Goal: Task Accomplishment & Management: Use online tool/utility

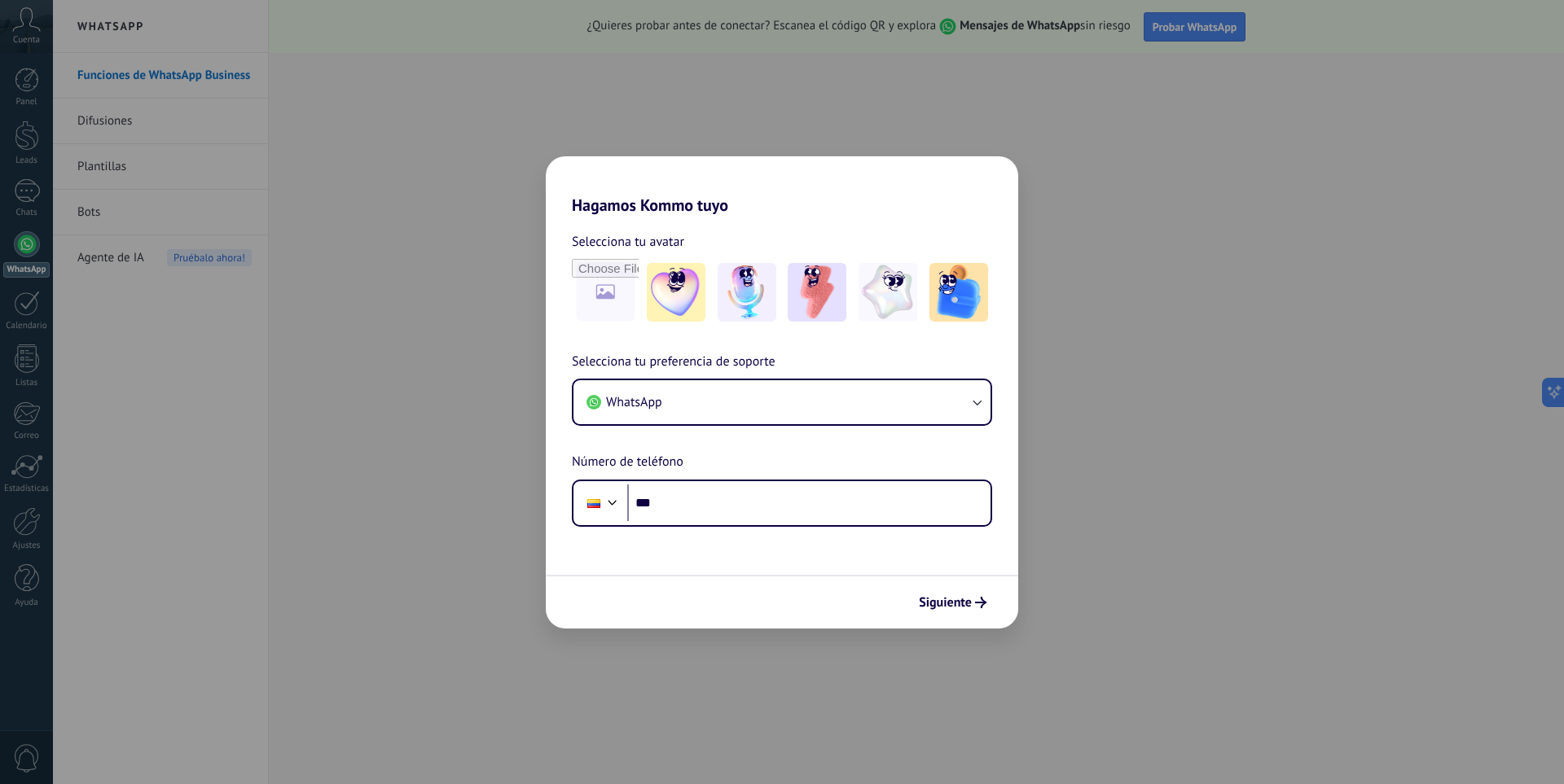
click at [893, 478] on div "Selecciona tu preferencia de soporte WhatsApp Número de teléfono Phone ***" at bounding box center [782, 439] width 472 height 175
click at [869, 516] on input "***" at bounding box center [809, 503] width 363 height 37
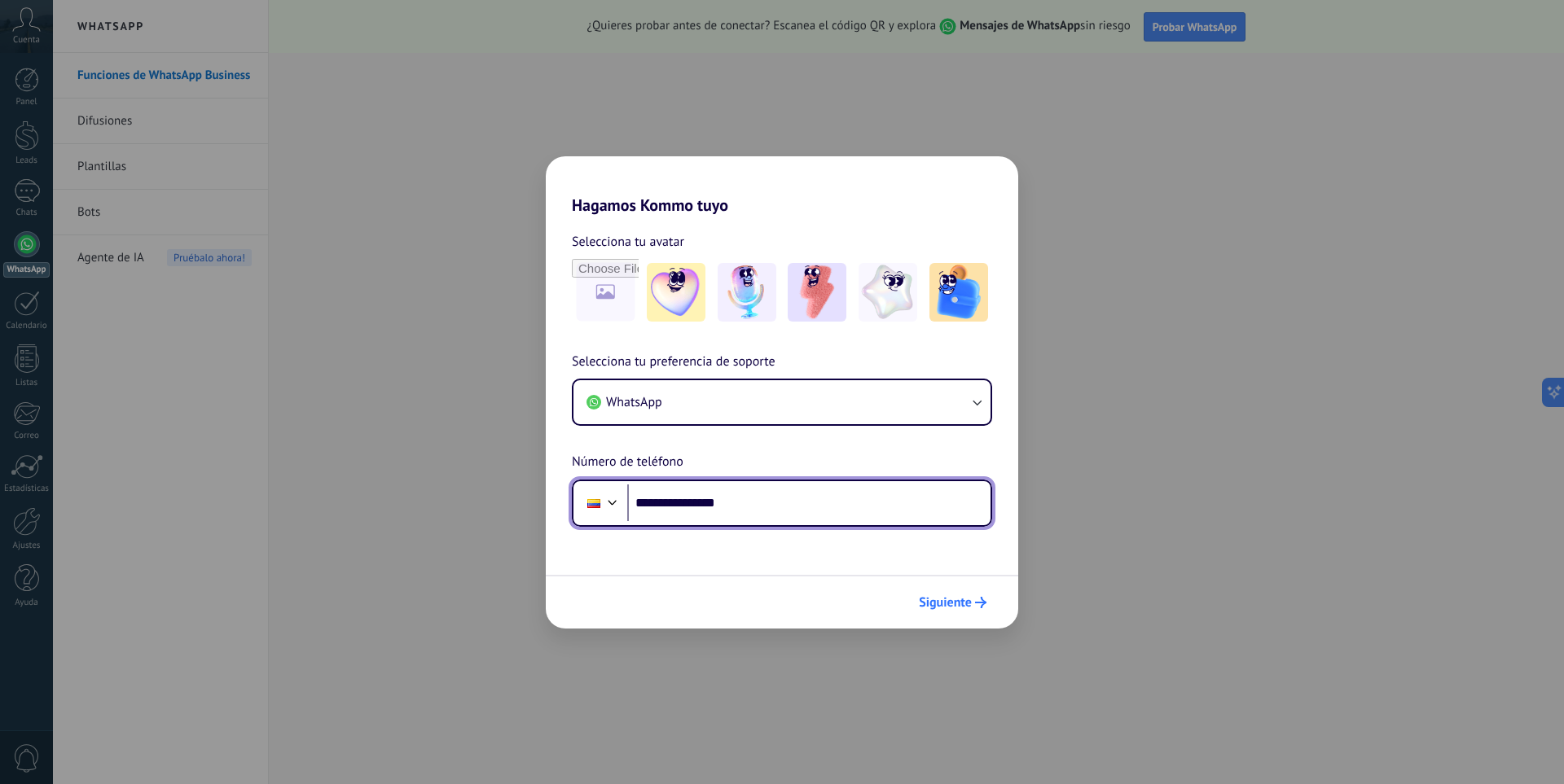
type input "**********"
click at [954, 599] on span "Siguiente" at bounding box center [945, 602] width 53 height 11
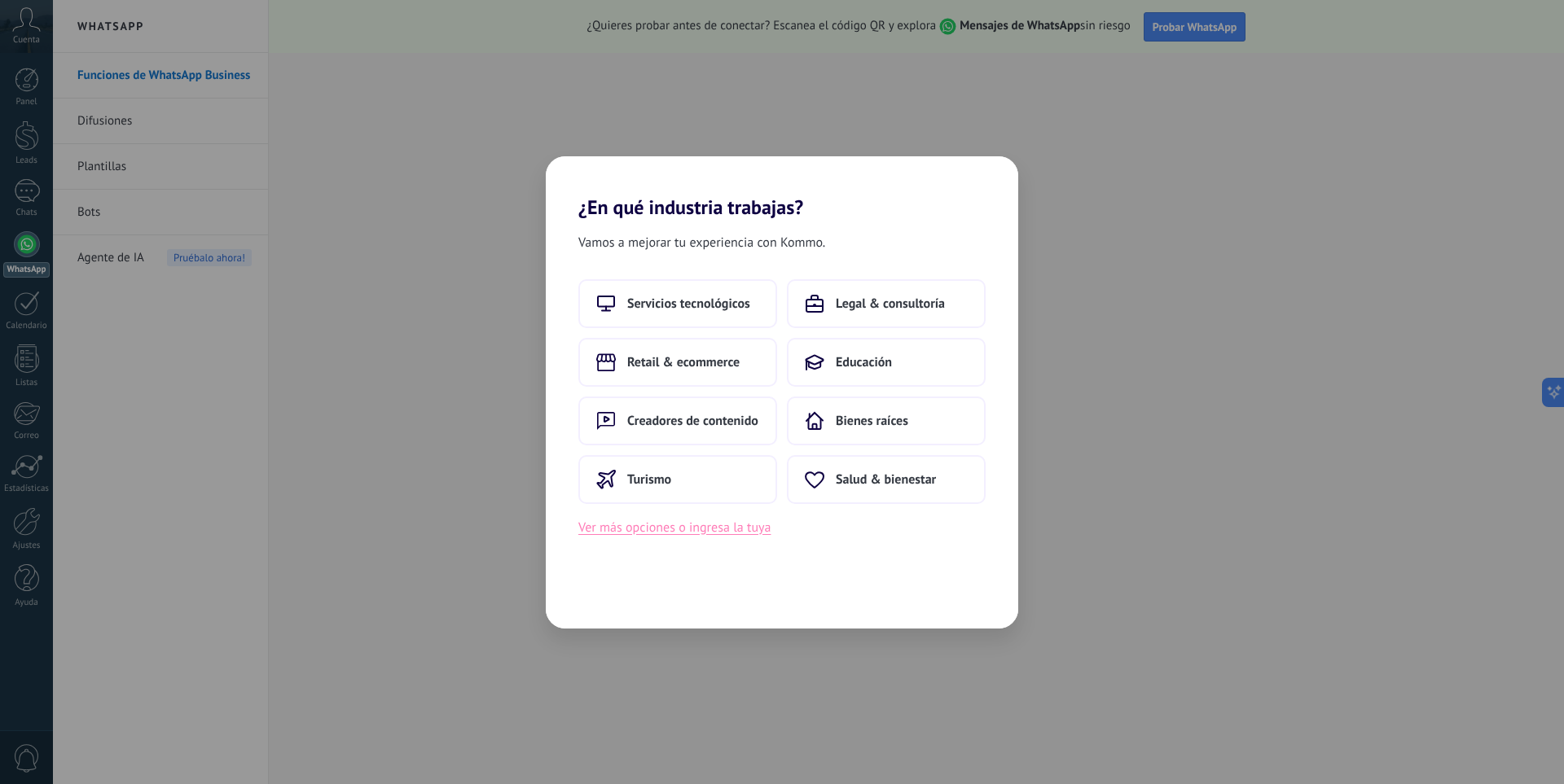
click at [672, 529] on button "Ver más opciones o ingresa la tuya" at bounding box center [674, 527] width 192 height 21
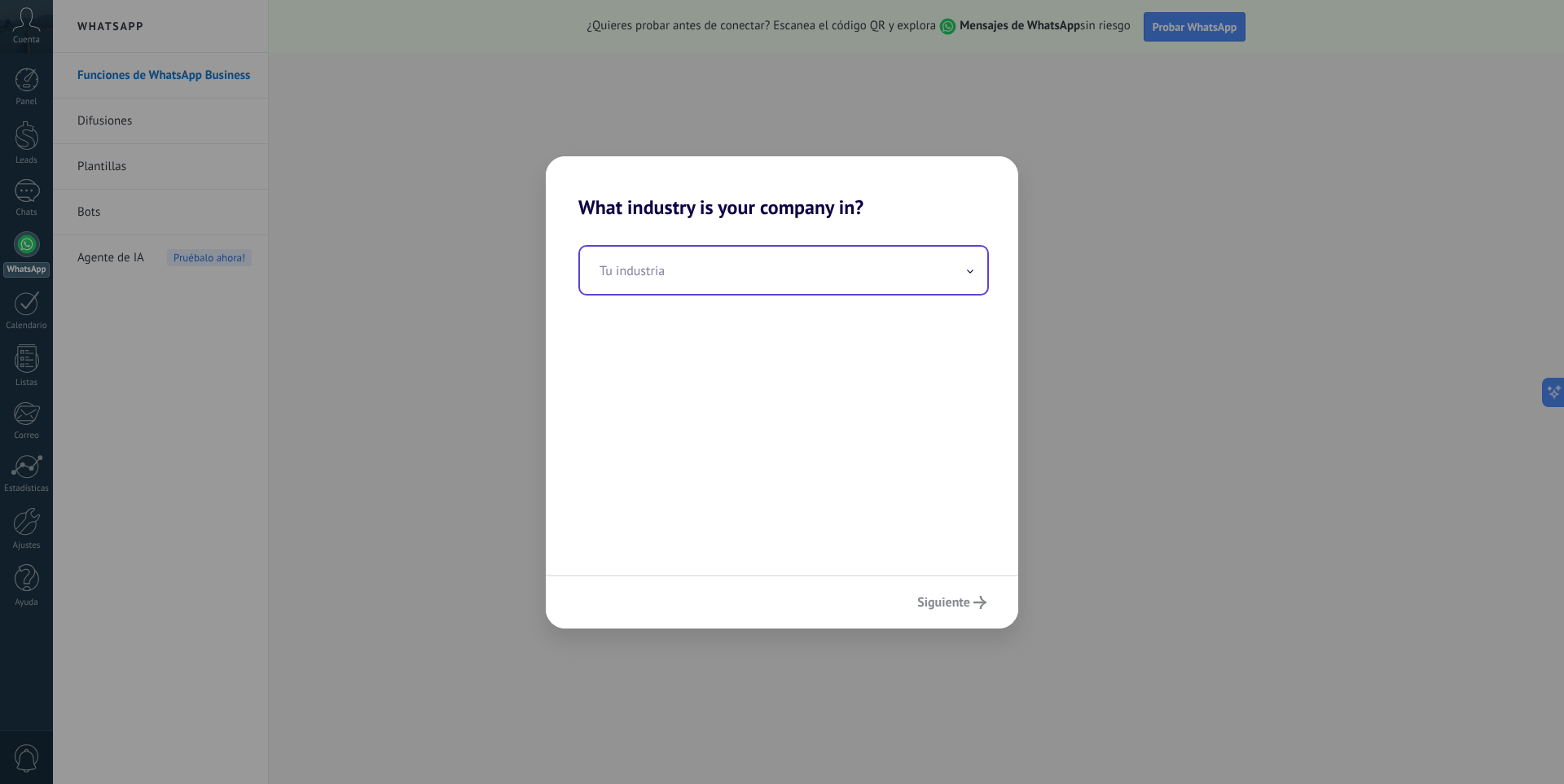
click at [711, 283] on input "text" at bounding box center [783, 270] width 407 height 47
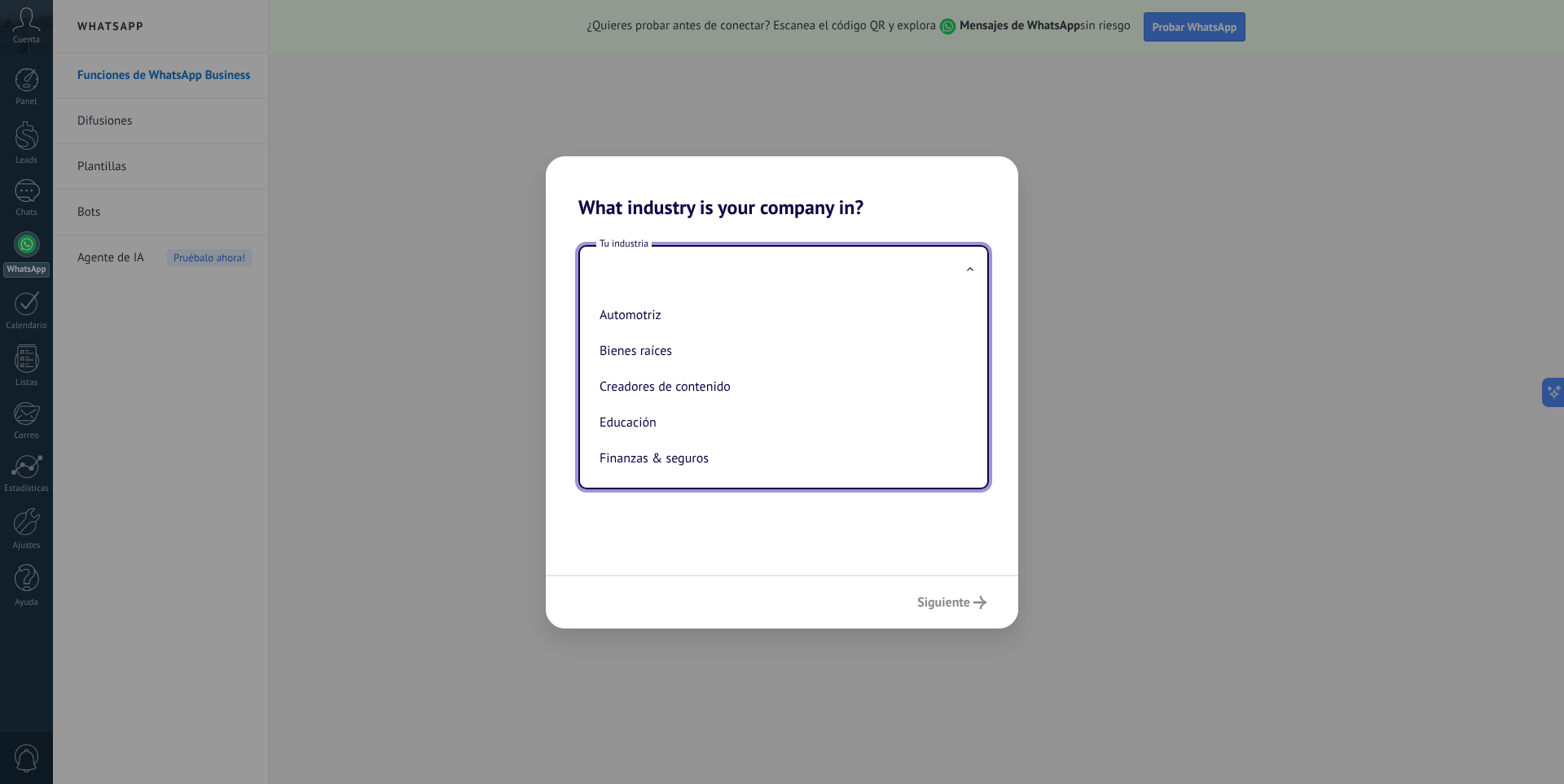
type input "*"
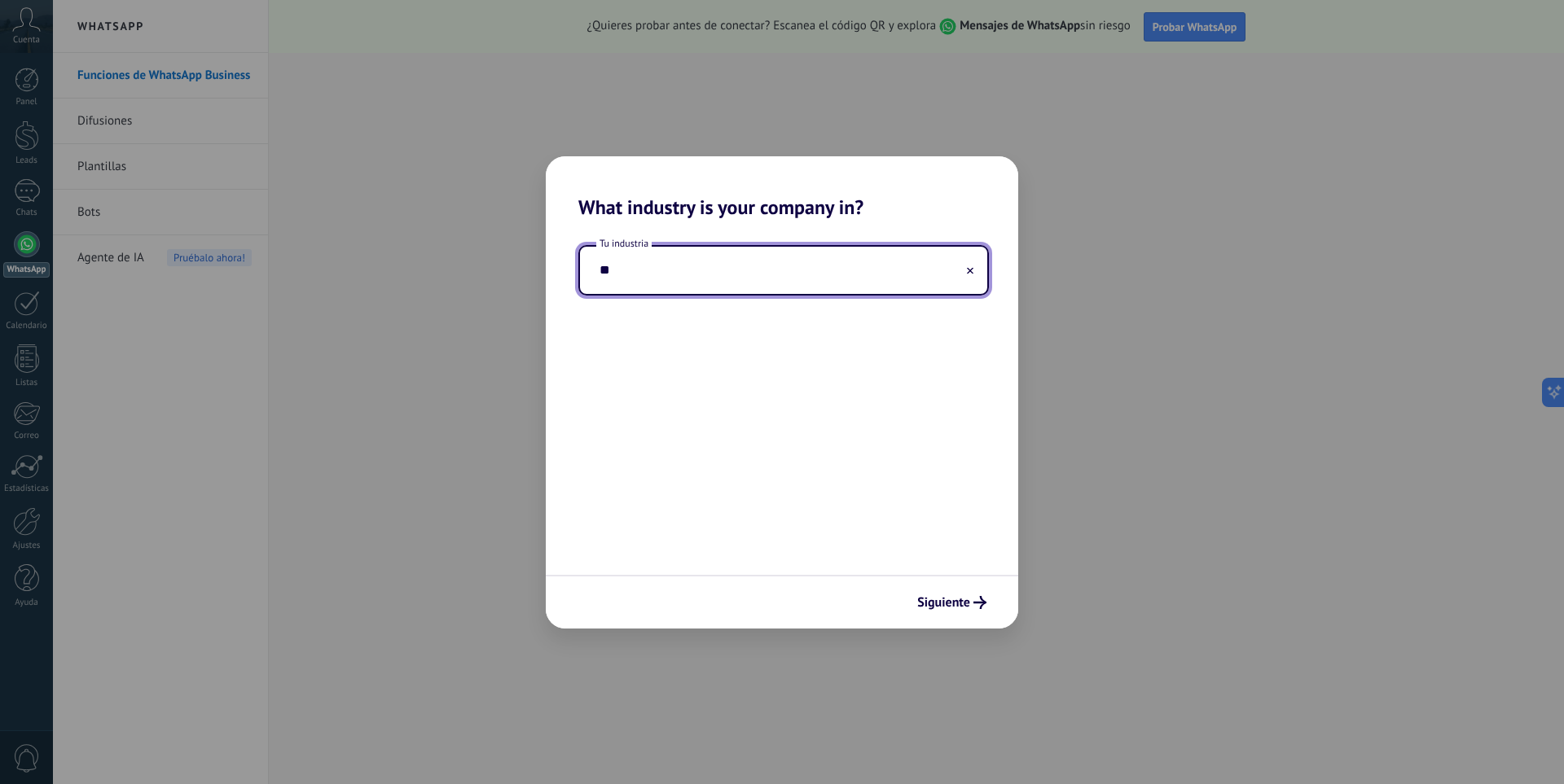
type input "*"
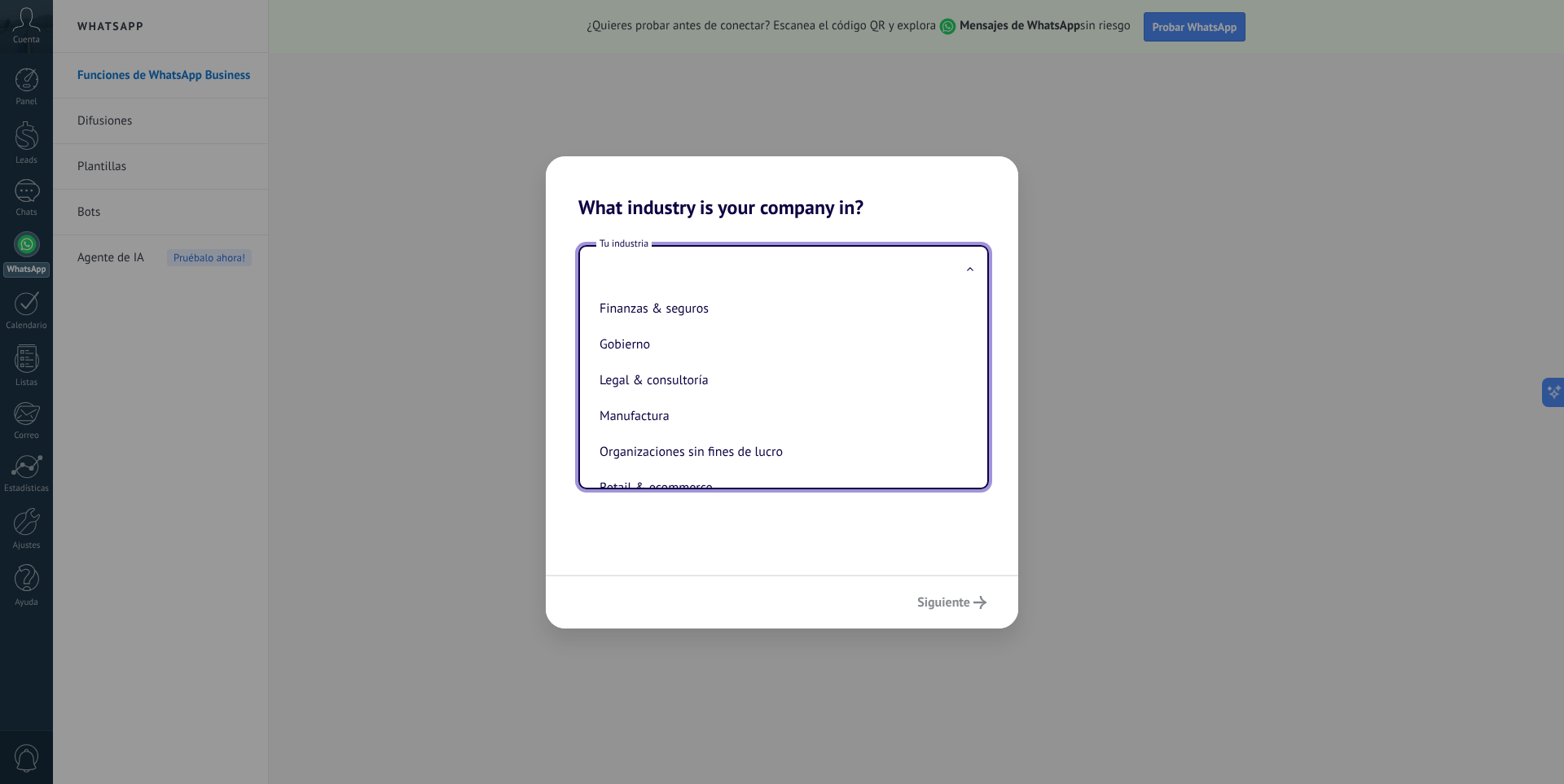
scroll to position [244, 0]
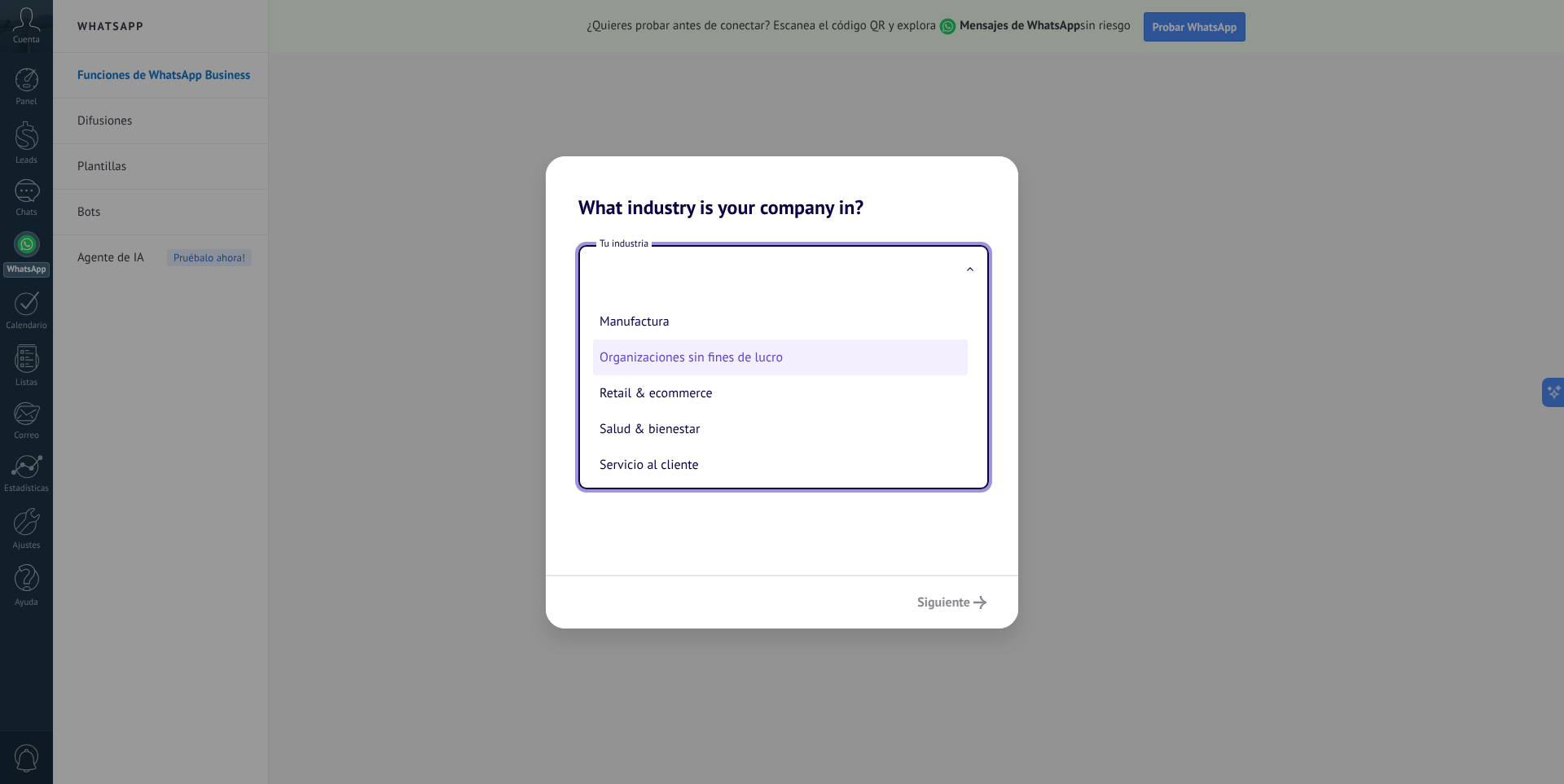
click at [711, 358] on li "Organizaciones sin fines de lucro" at bounding box center [781, 358] width 374 height 35
type input "**********"
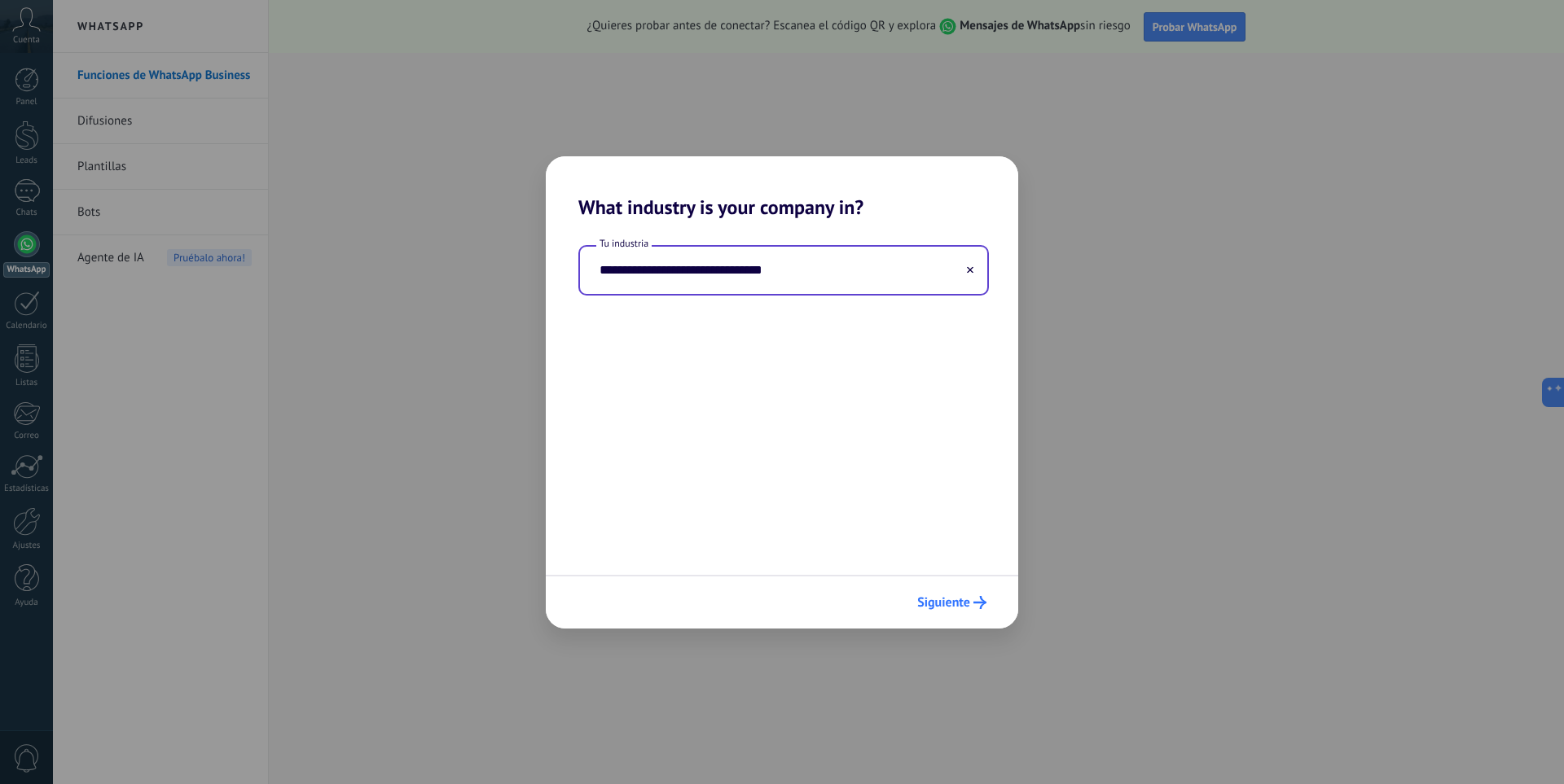
click at [936, 604] on span "Siguiente" at bounding box center [944, 602] width 53 height 11
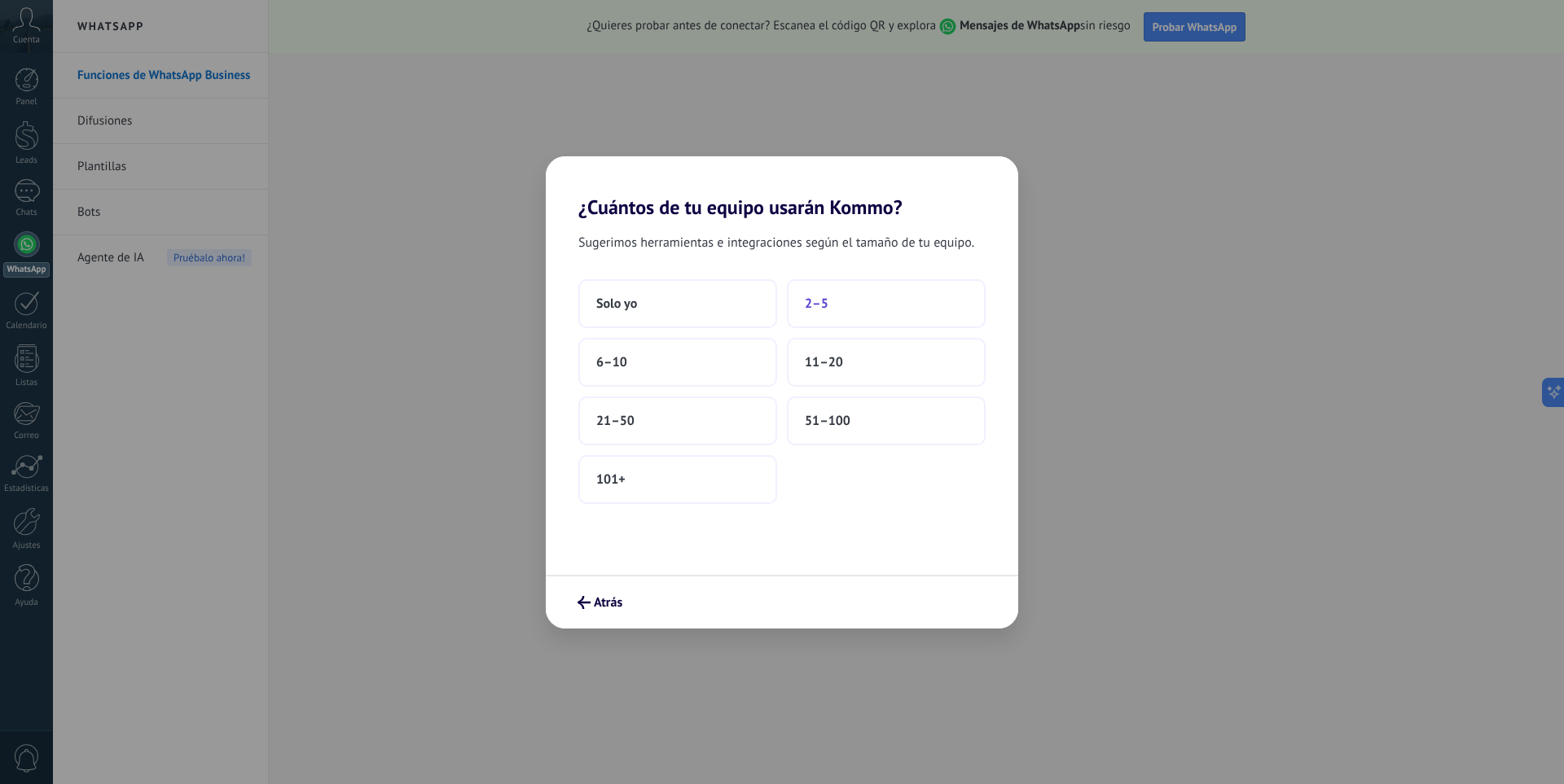
click at [825, 293] on button "2–5" at bounding box center [886, 304] width 198 height 48
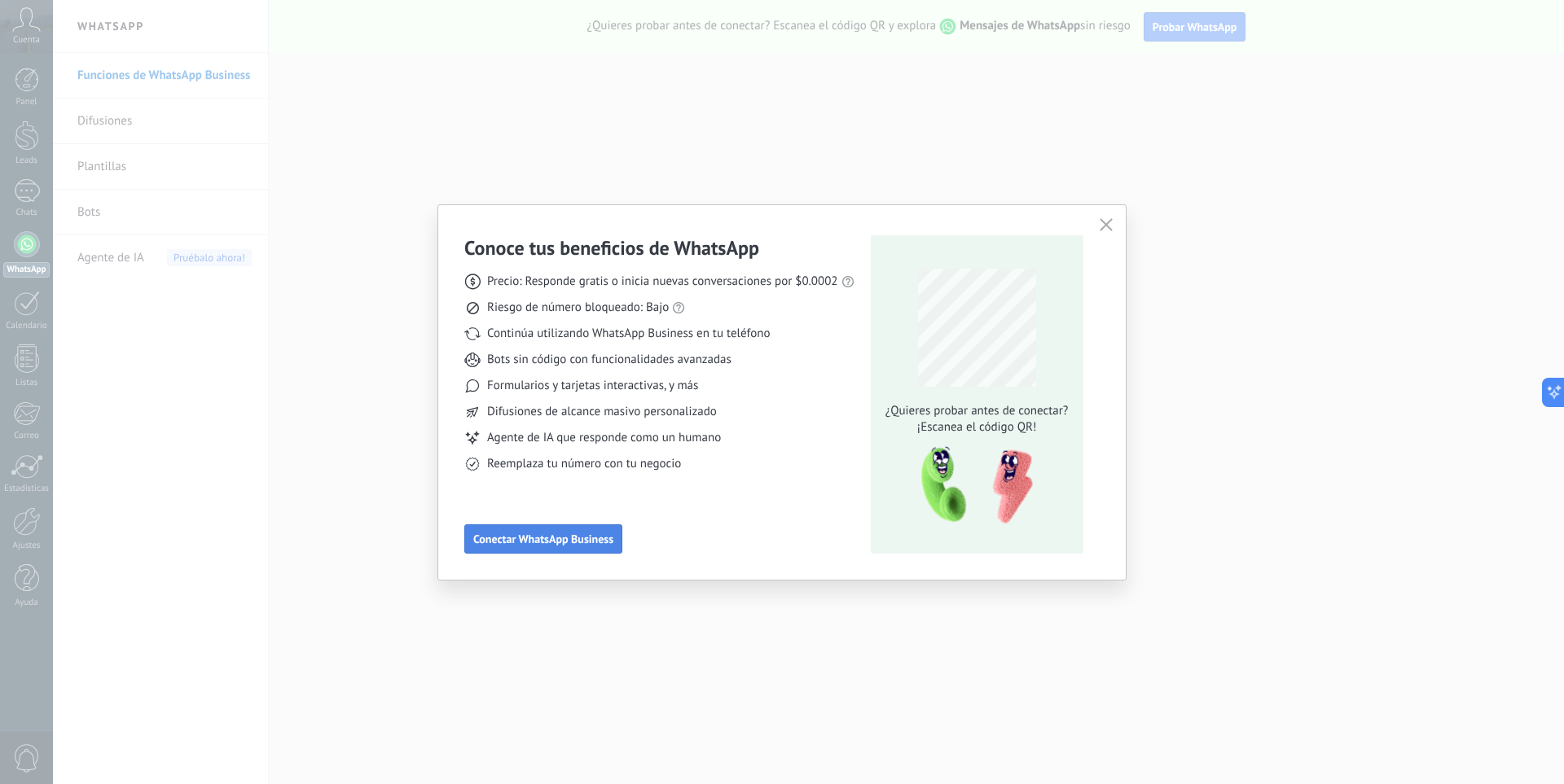
click at [577, 530] on button "Conectar WhatsApp Business" at bounding box center [544, 538] width 158 height 29
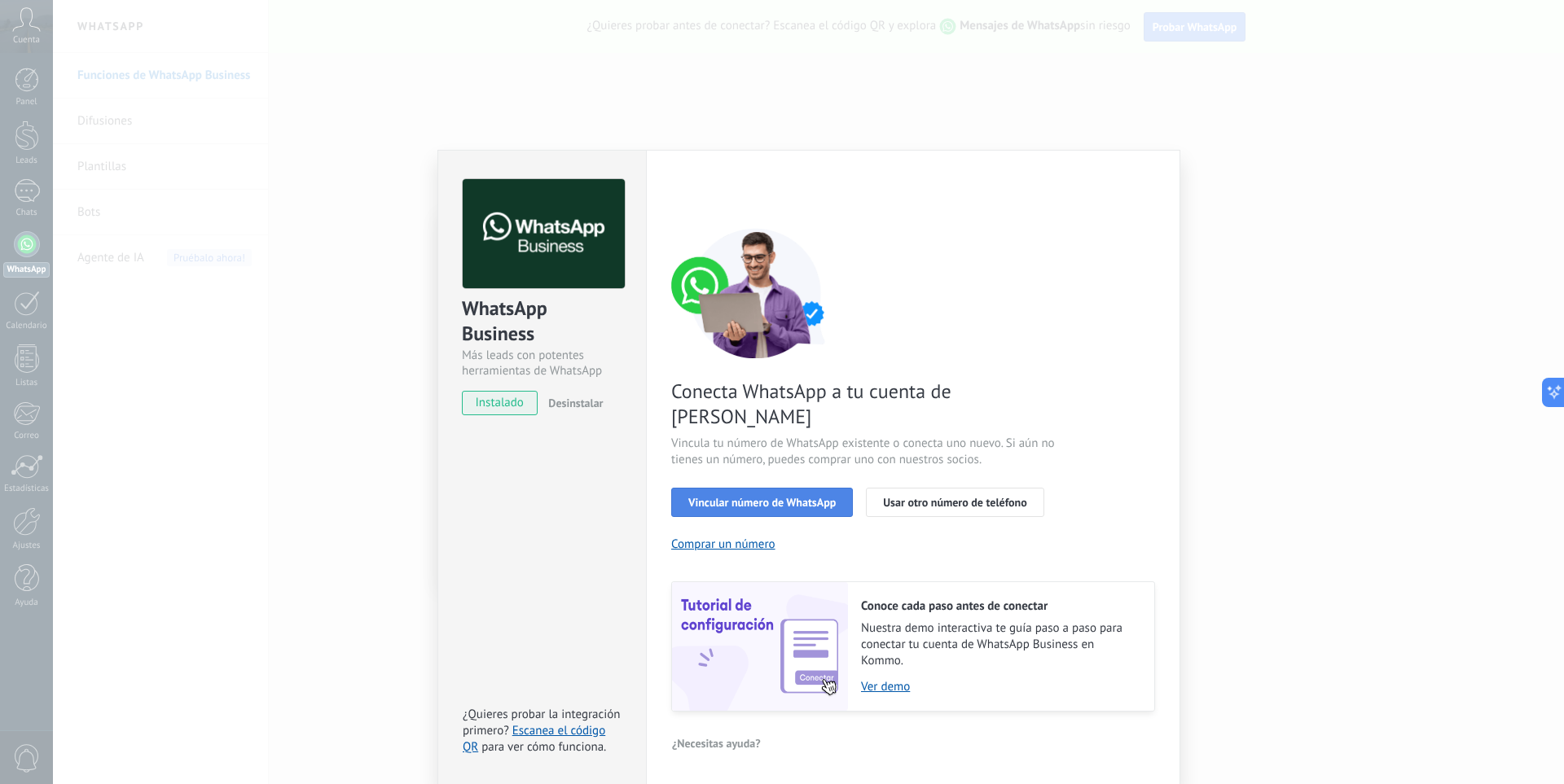
click at [731, 497] on span "Vincular número de WhatsApp" at bounding box center [762, 503] width 147 height 11
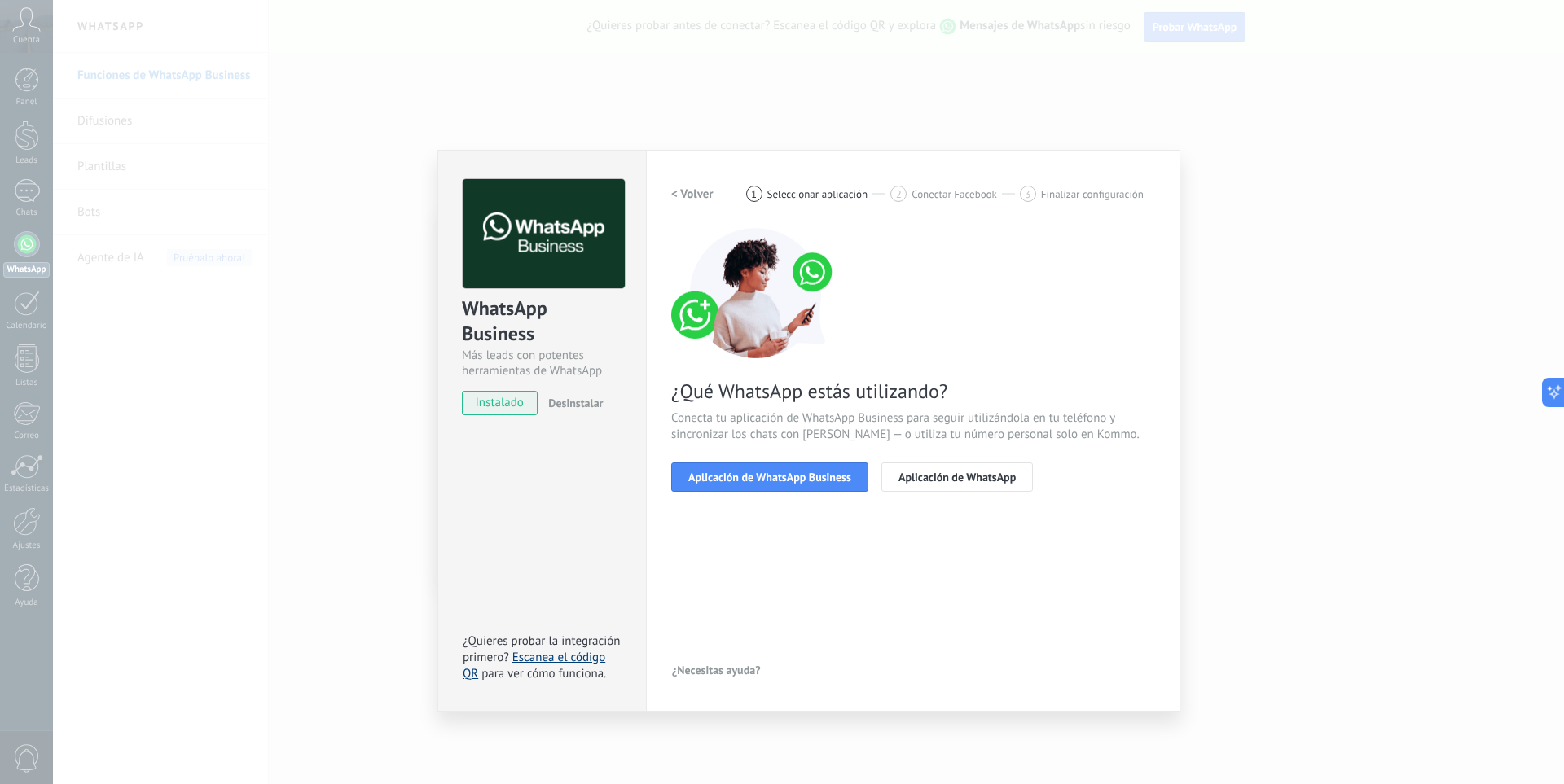
click at [548, 663] on link "Escanea el código QR" at bounding box center [534, 666] width 143 height 32
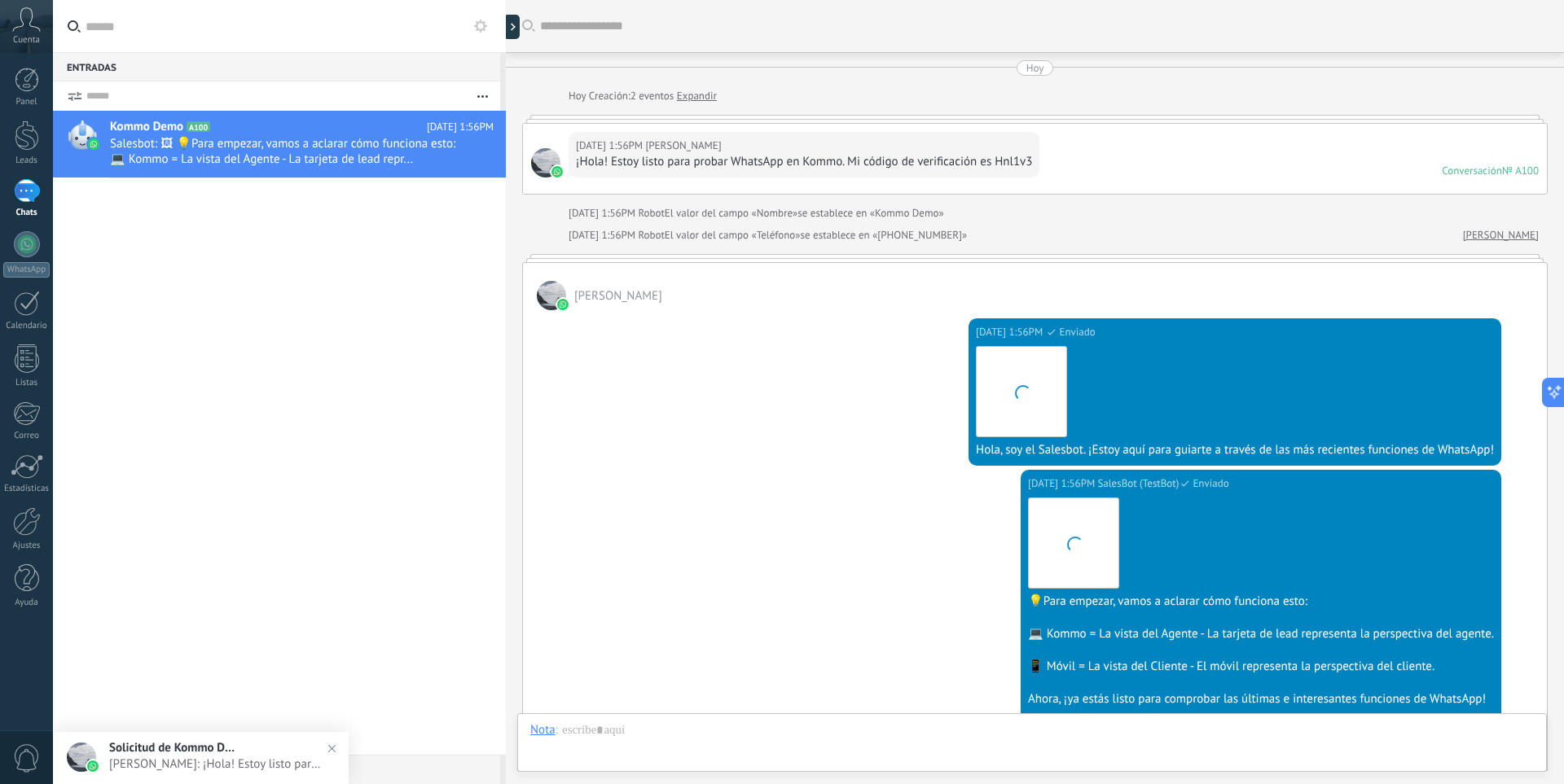
scroll to position [295, 0]
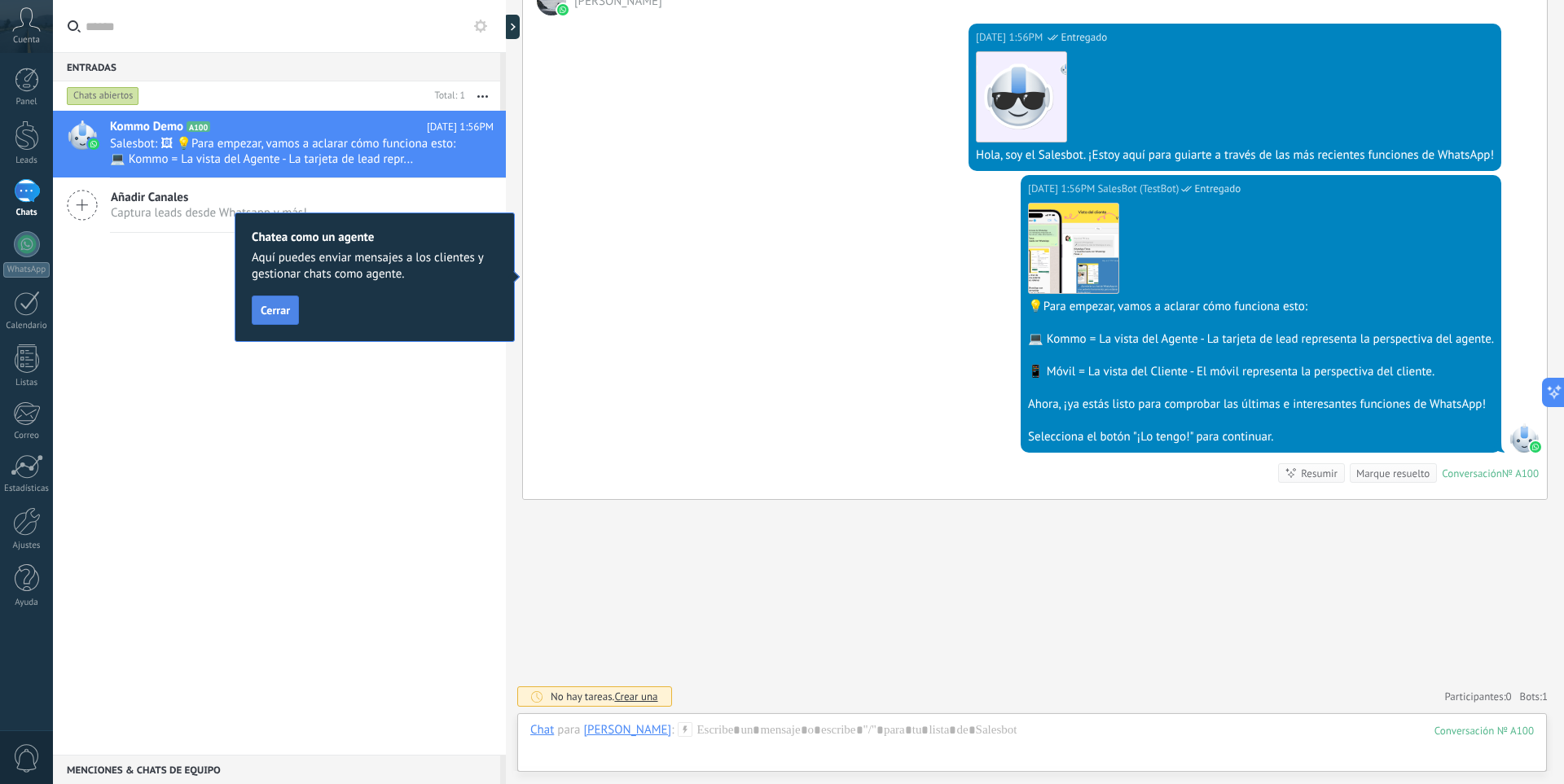
click at [286, 309] on span "Cerrar" at bounding box center [275, 310] width 29 height 11
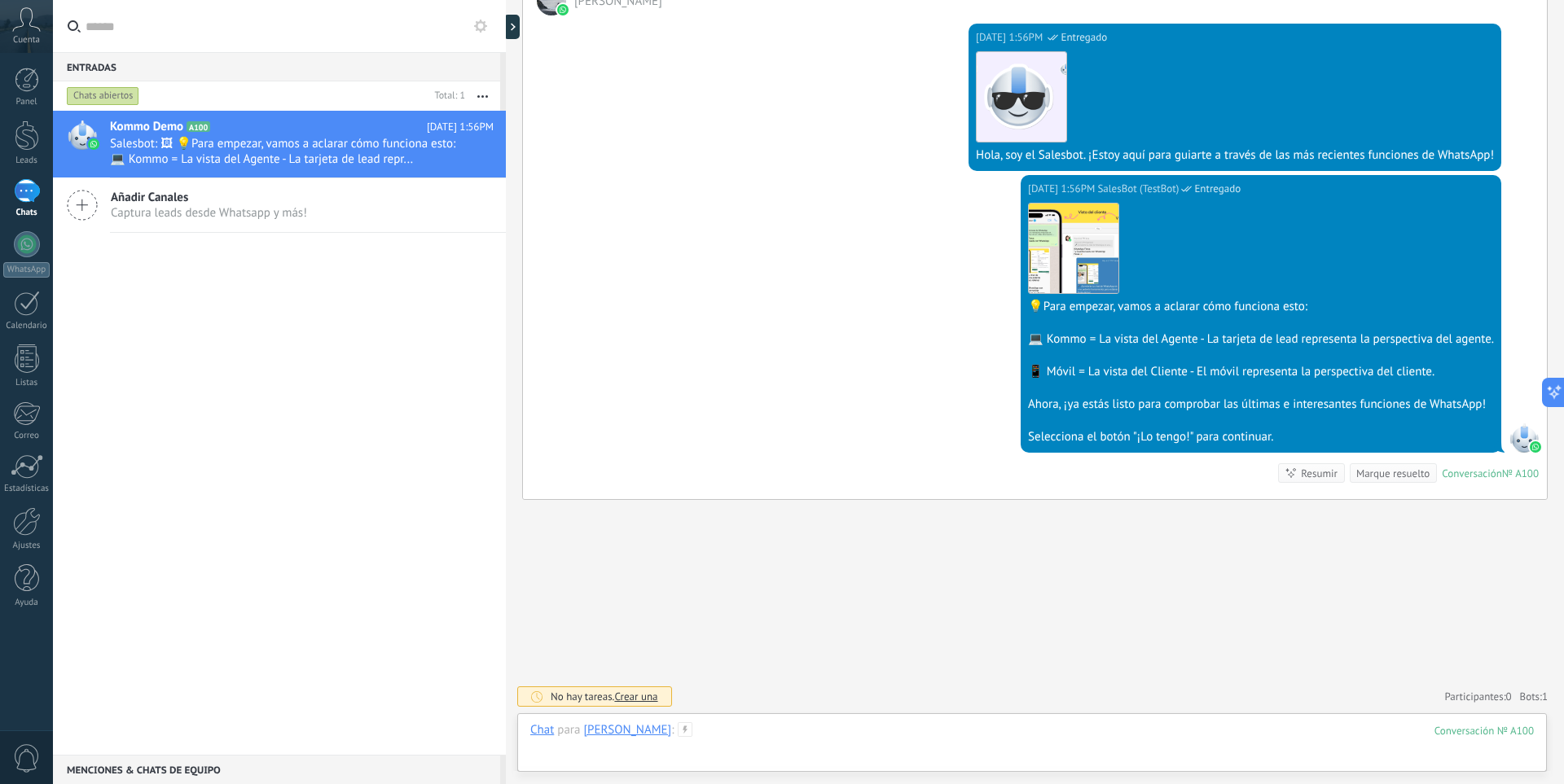
click at [581, 752] on div at bounding box center [1032, 747] width 1004 height 48
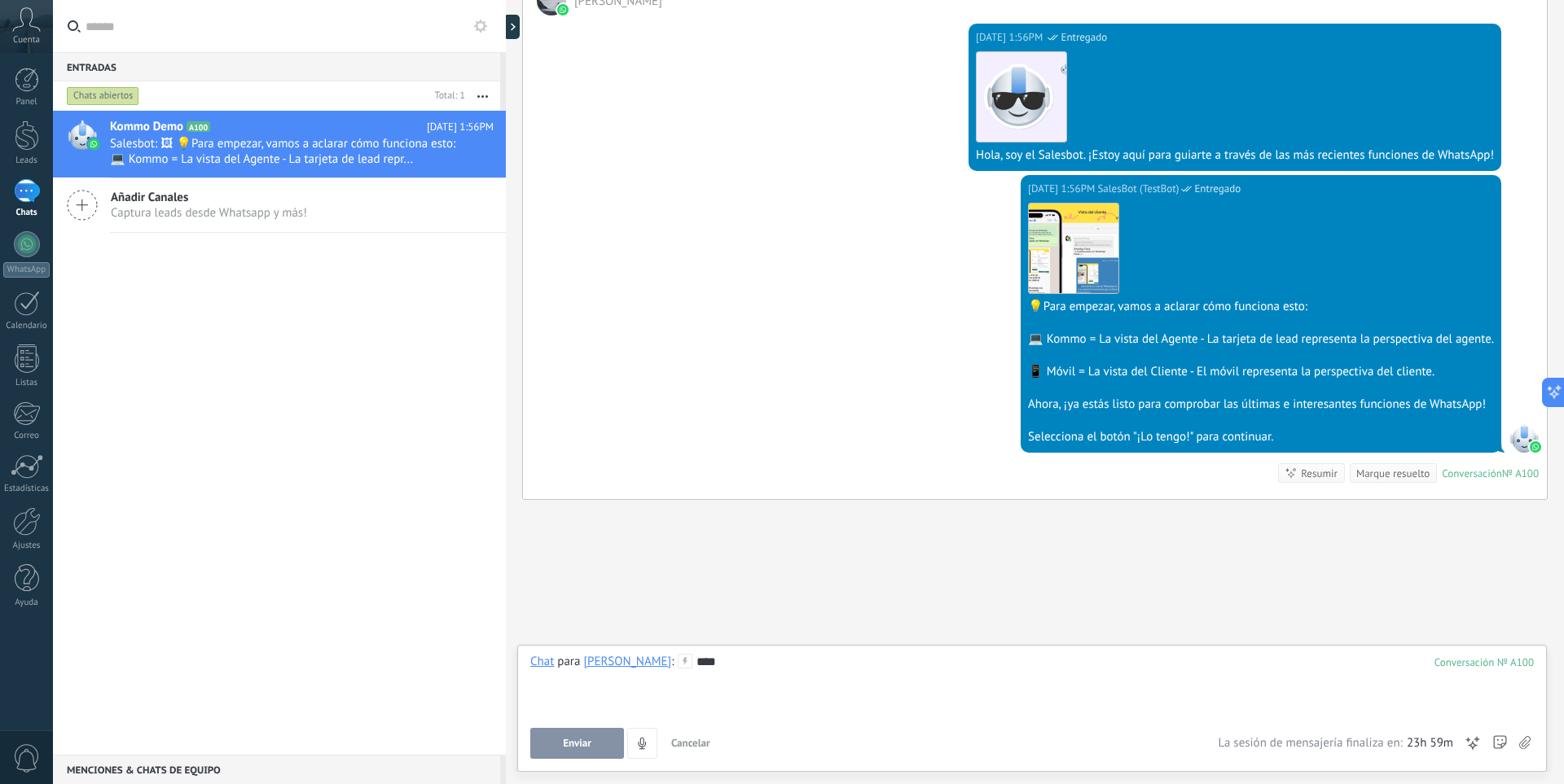
click at [571, 737] on button "Enviar" at bounding box center [577, 743] width 94 height 31
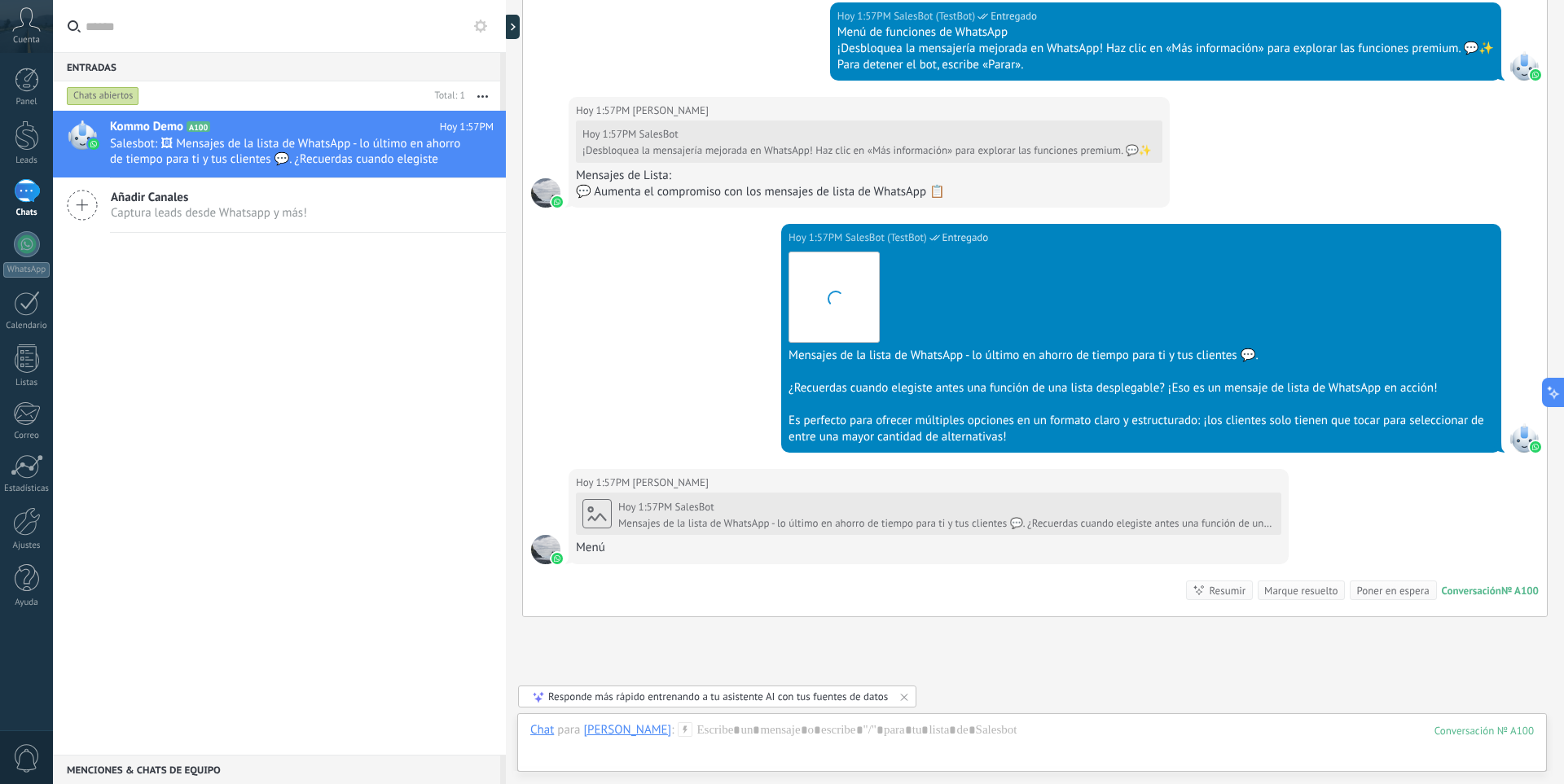
scroll to position [1141, 0]
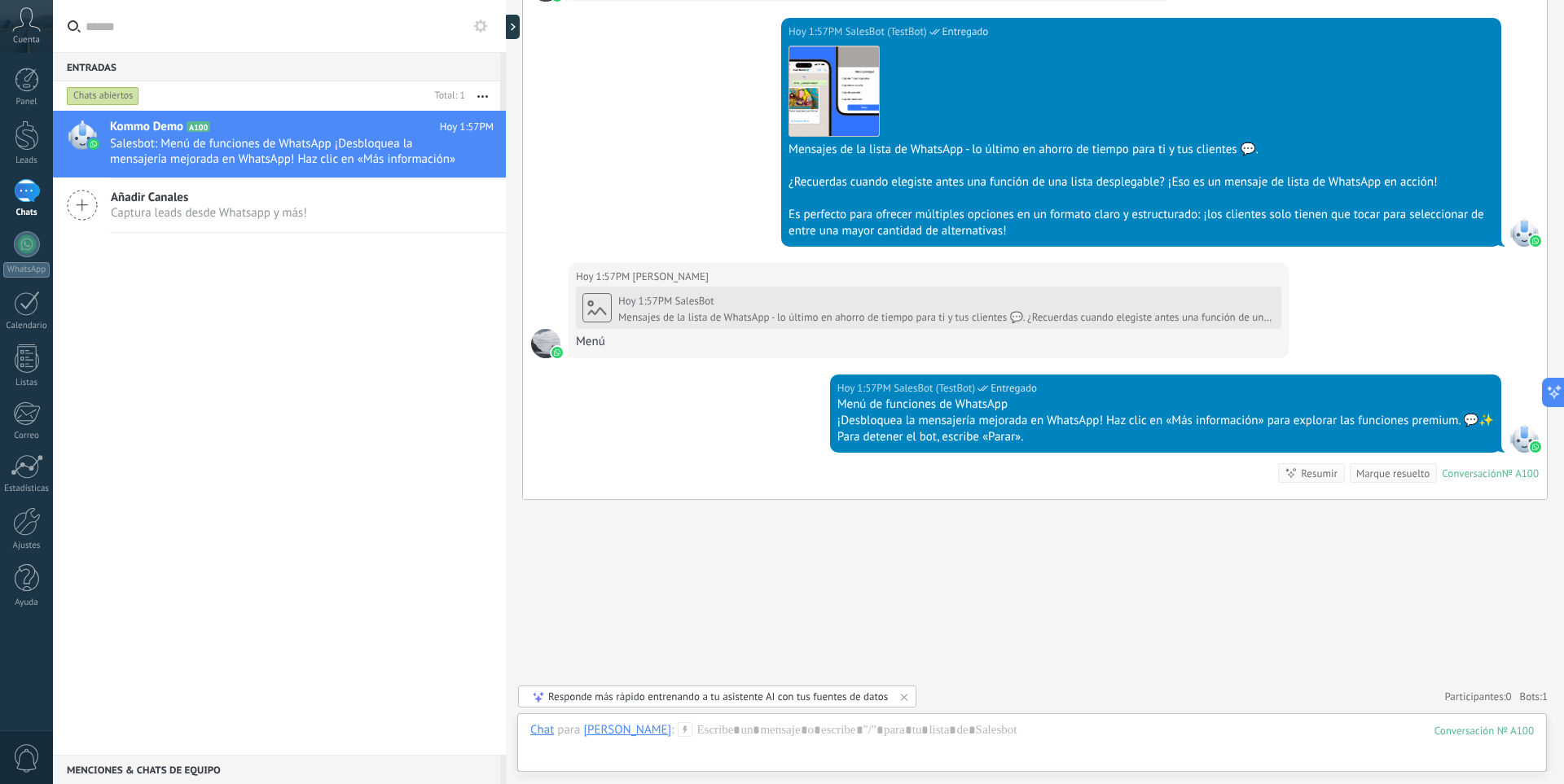
click at [35, 25] on icon at bounding box center [26, 20] width 29 height 24
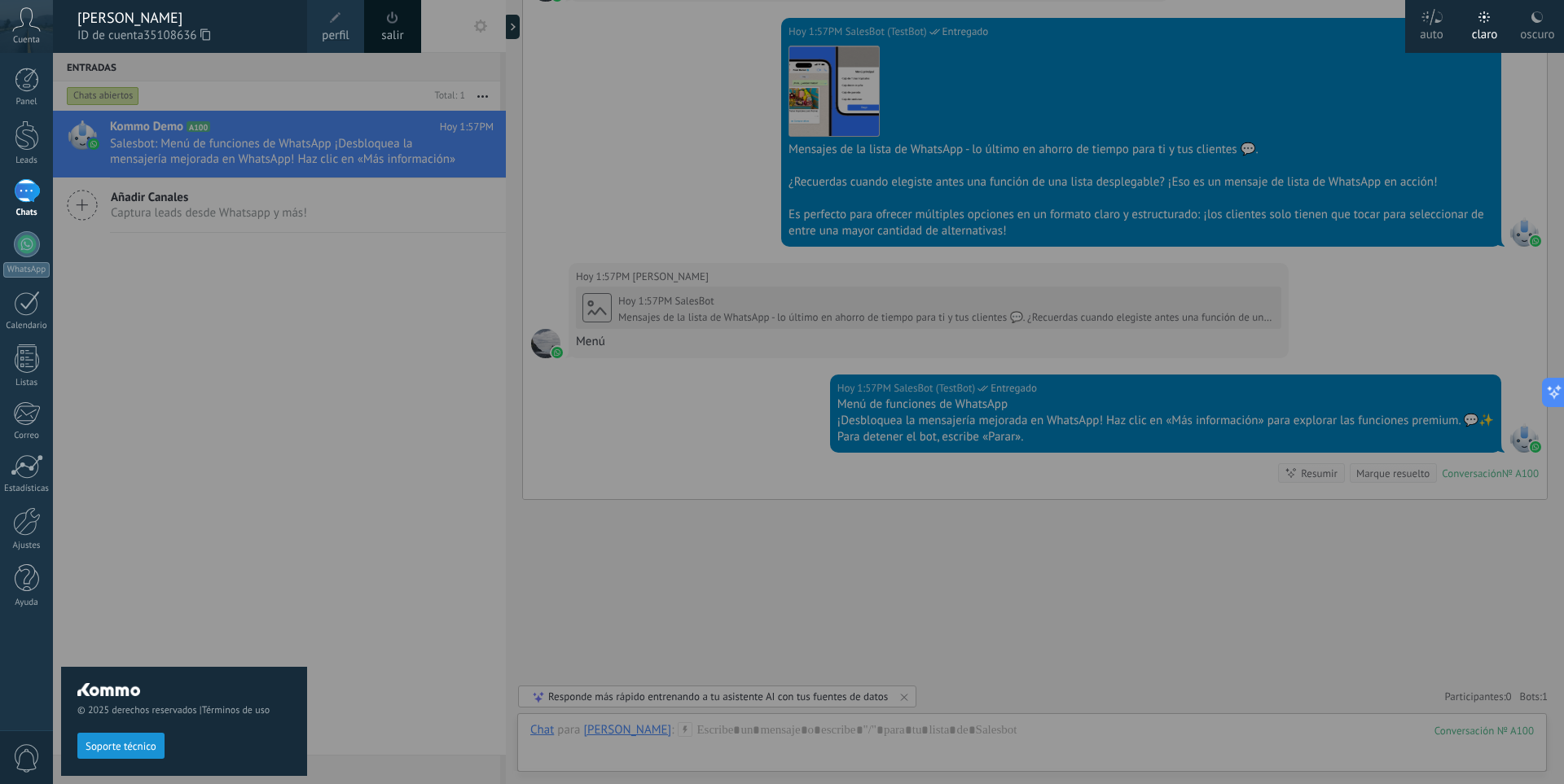
click at [410, 25] on div "salir" at bounding box center [392, 26] width 57 height 53
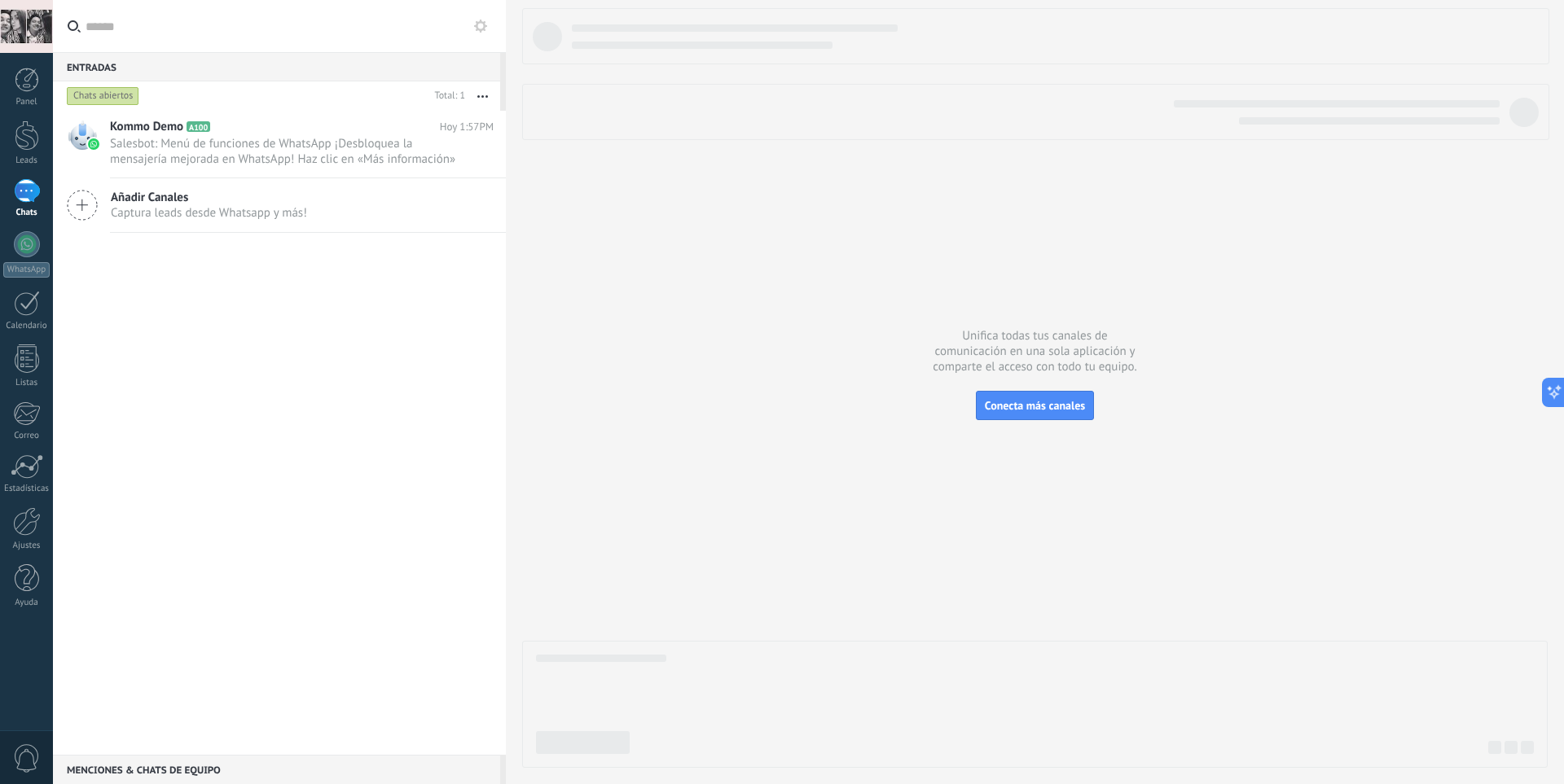
drag, startPoint x: 29, startPoint y: 250, endPoint x: 481, endPoint y: 23, distance: 505.8
click at [481, 23] on icon at bounding box center [481, 26] width 13 height 13
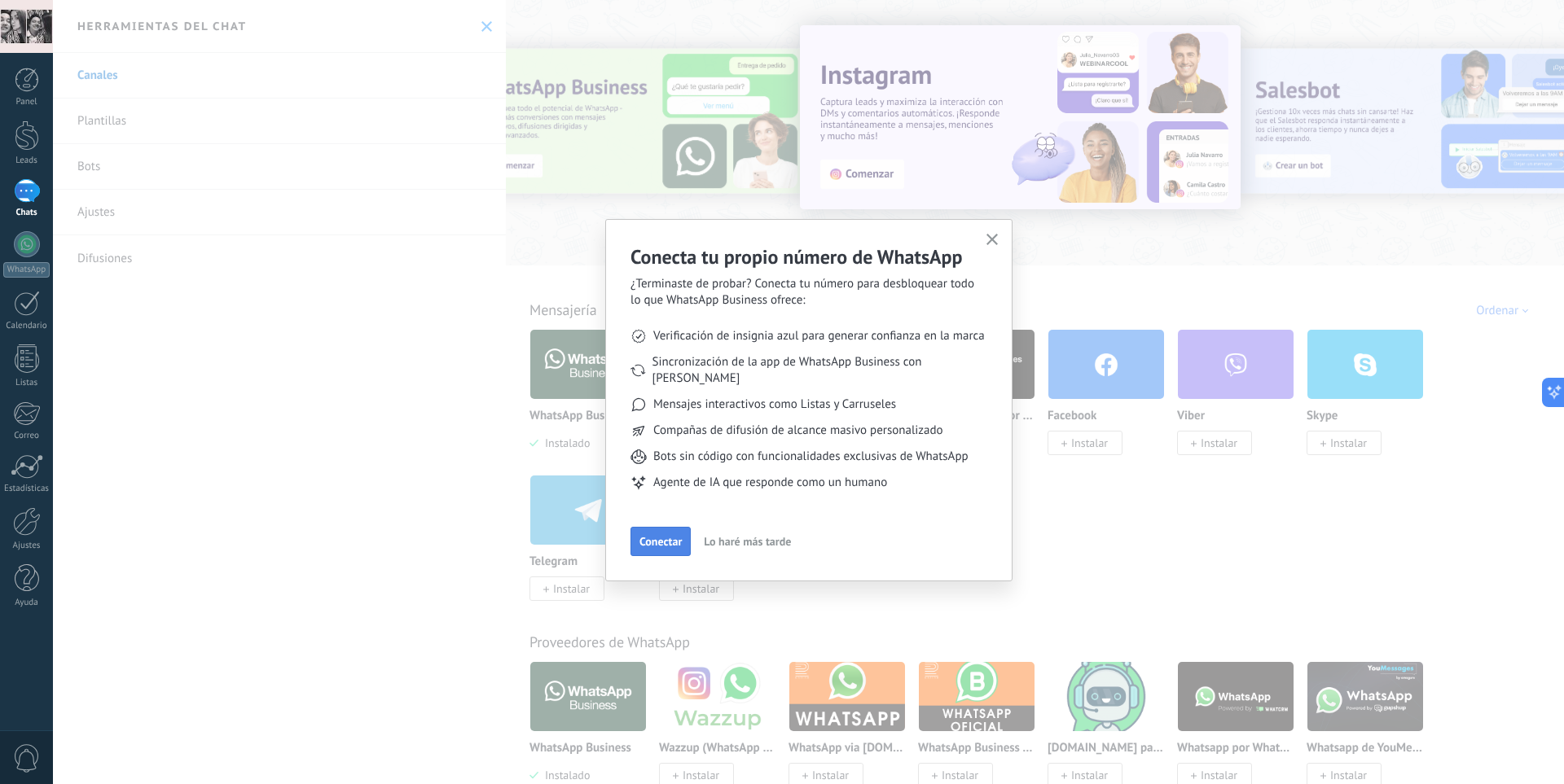
click at [660, 535] on span "Conectar" at bounding box center [660, 541] width 42 height 11
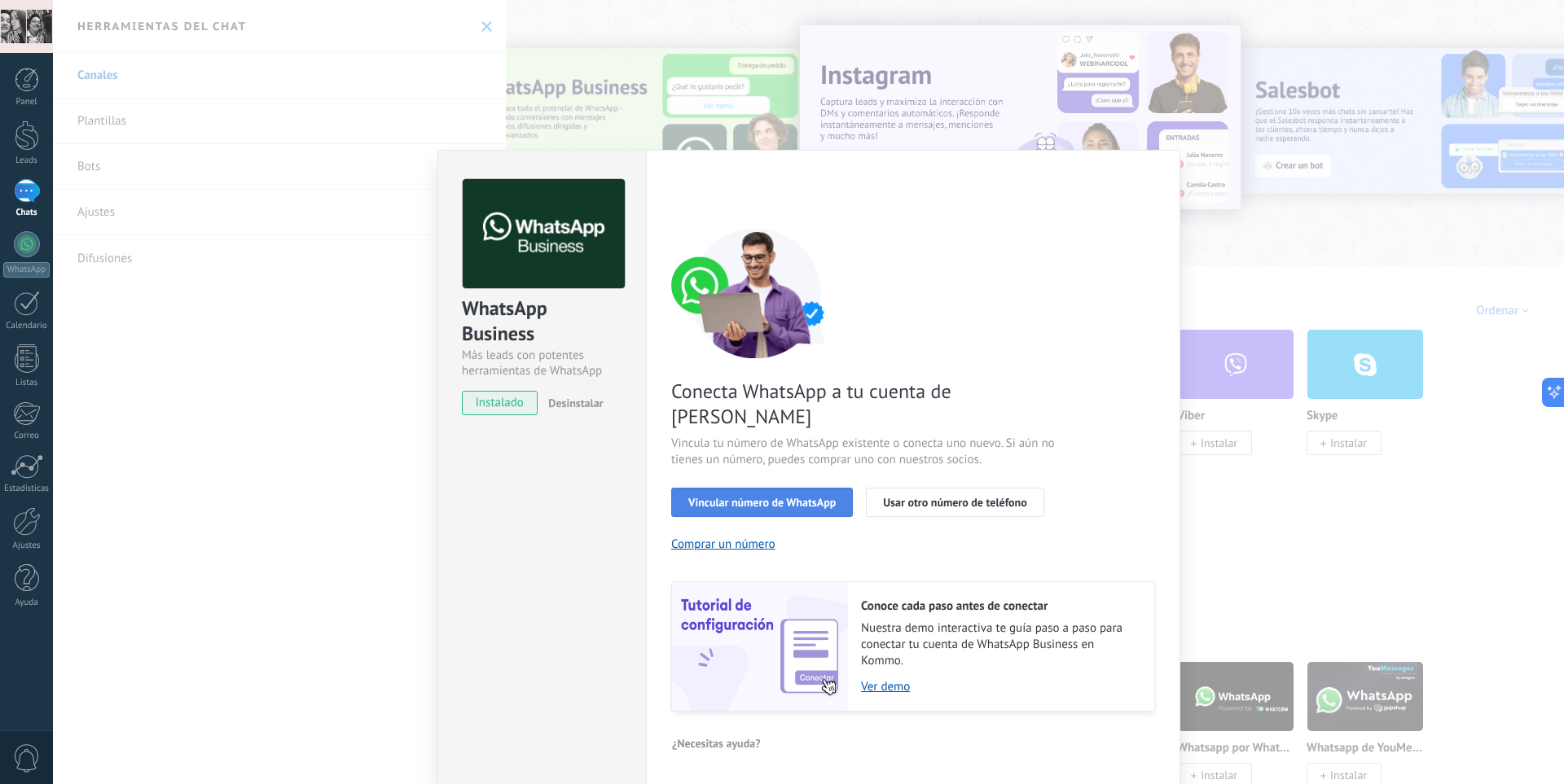
click at [728, 488] on button "Vincular número de WhatsApp" at bounding box center [762, 502] width 182 height 29
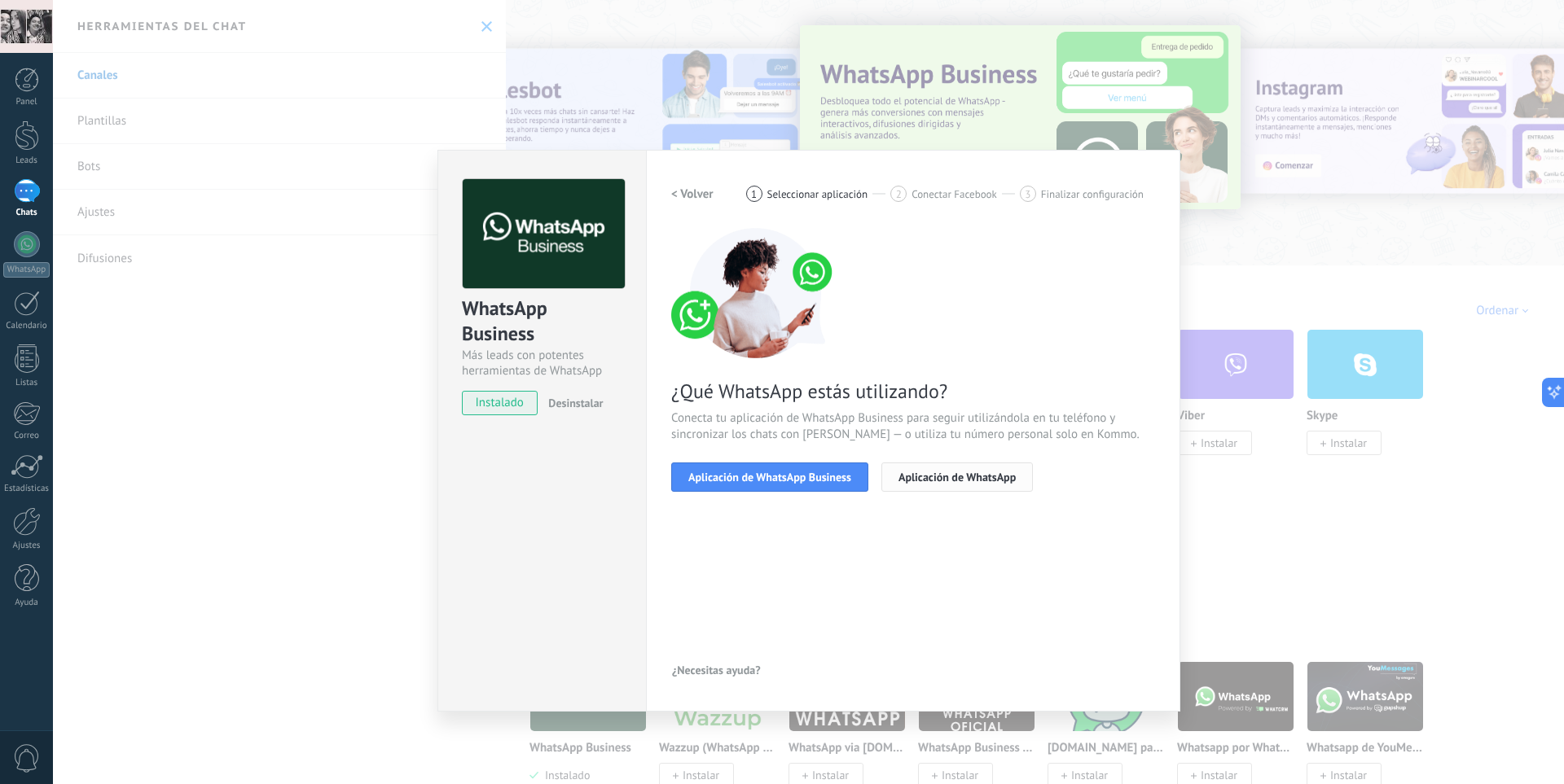
click at [959, 471] on span "Aplicación de WhatsApp" at bounding box center [958, 477] width 117 height 11
